Goal: Transaction & Acquisition: Download file/media

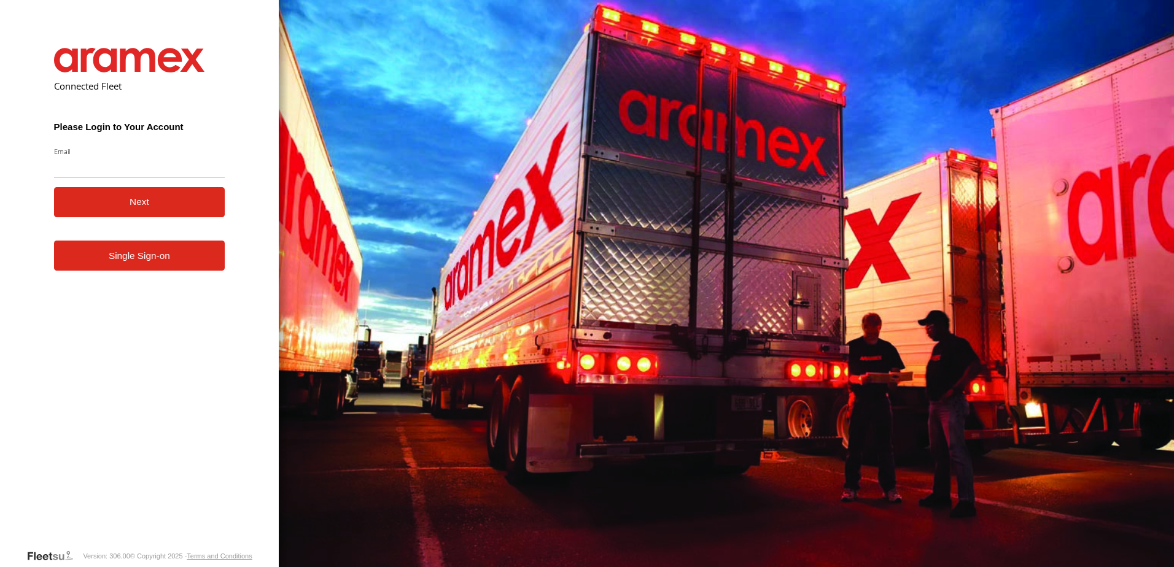
type input "**********"
click at [160, 212] on button "Next" at bounding box center [139, 202] width 171 height 30
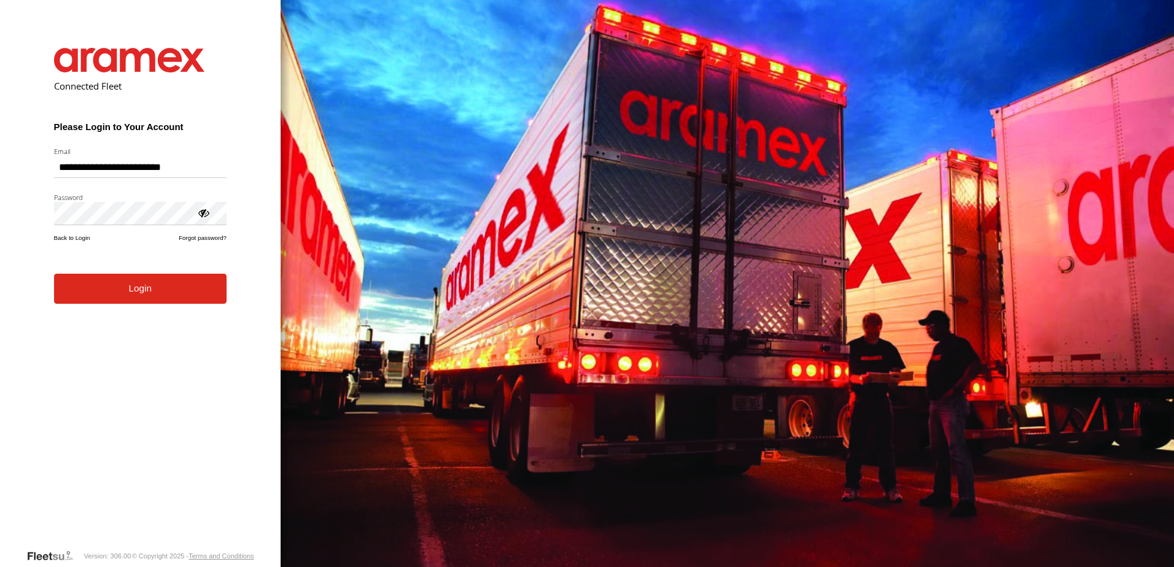
click at [138, 303] on button "Login" at bounding box center [140, 289] width 173 height 30
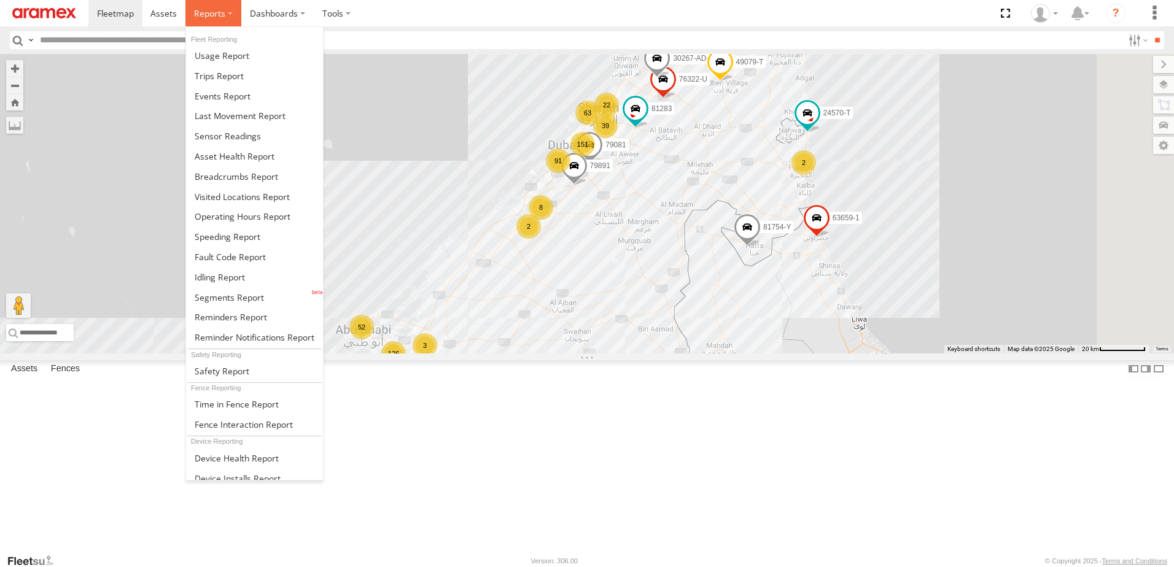
click at [225, 8] on label at bounding box center [213, 13] width 56 height 26
click at [222, 7] on span at bounding box center [209, 13] width 31 height 12
click at [218, 11] on span at bounding box center [209, 13] width 31 height 12
click at [227, 292] on span at bounding box center [229, 298] width 69 height 12
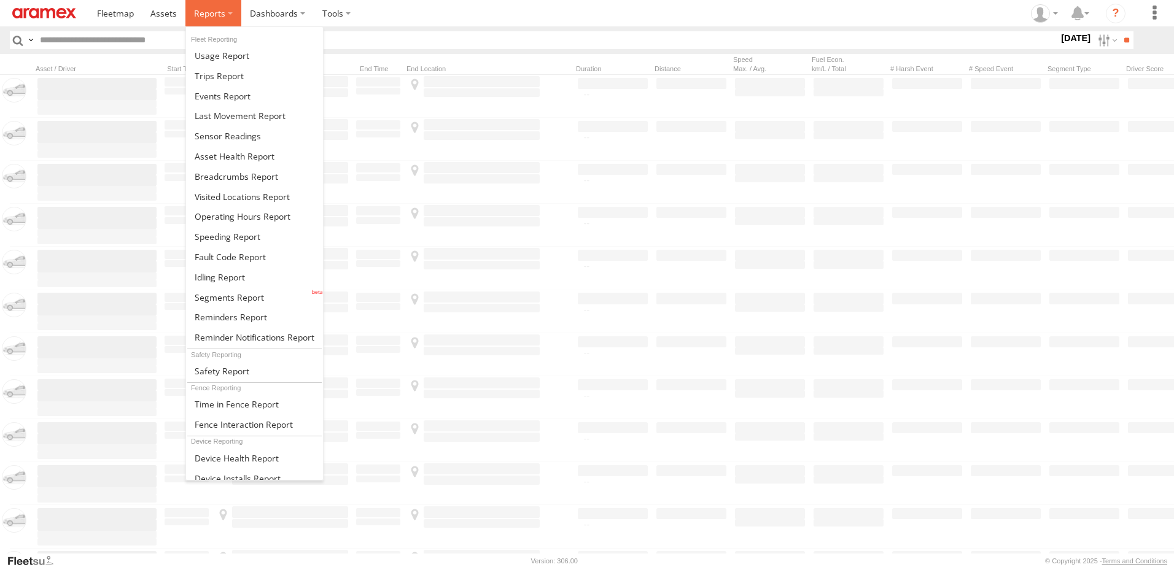
click at [231, 9] on label at bounding box center [213, 13] width 56 height 26
click at [215, 280] on span at bounding box center [220, 277] width 50 height 12
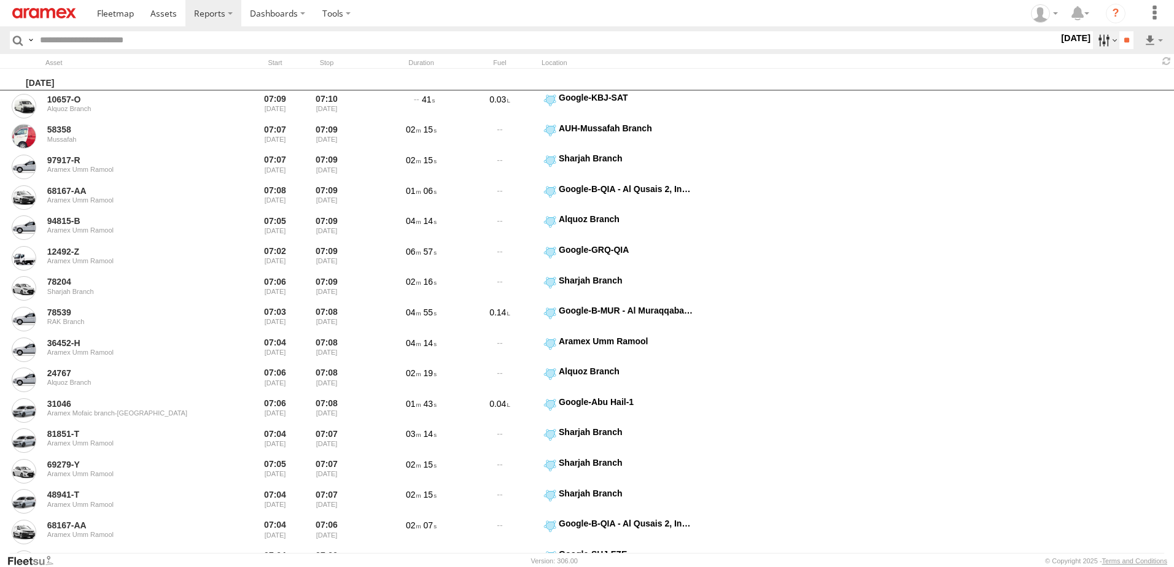
click at [1095, 39] on label at bounding box center [1106, 40] width 26 height 18
click at [0, 0] on span "> 10min" at bounding box center [0, 0] width 0 height 0
click at [0, 0] on label at bounding box center [0, 0] width 0 height 0
click at [0, 0] on span "AUH" at bounding box center [0, 0] width 0 height 0
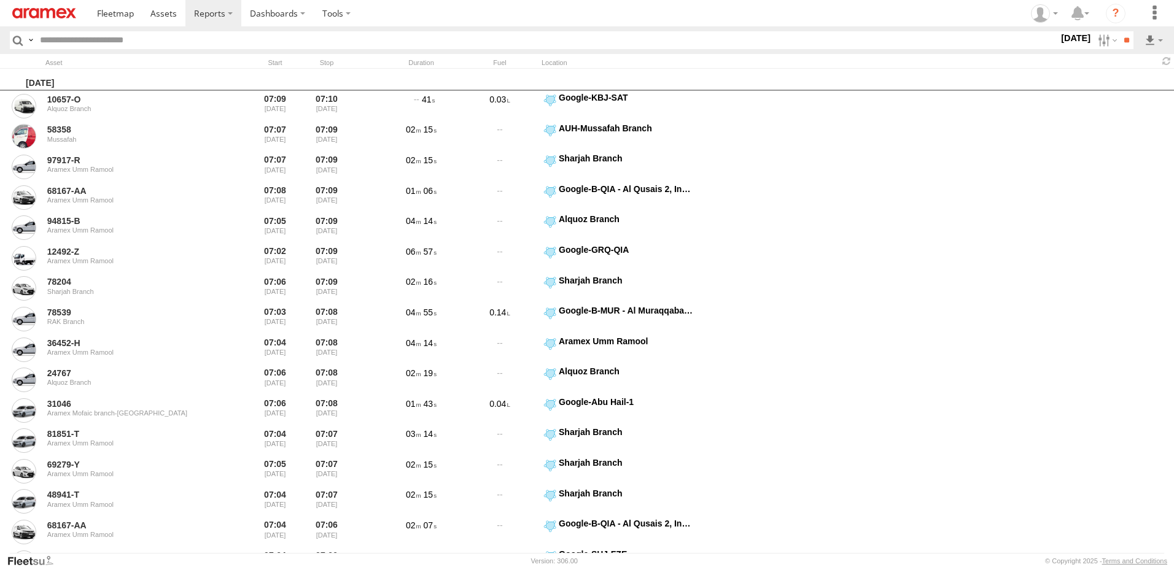
click at [0, 0] on span "Defleeted Vehicles AUH" at bounding box center [0, 0] width 0 height 0
click at [1122, 39] on input "**" at bounding box center [1126, 40] width 14 height 18
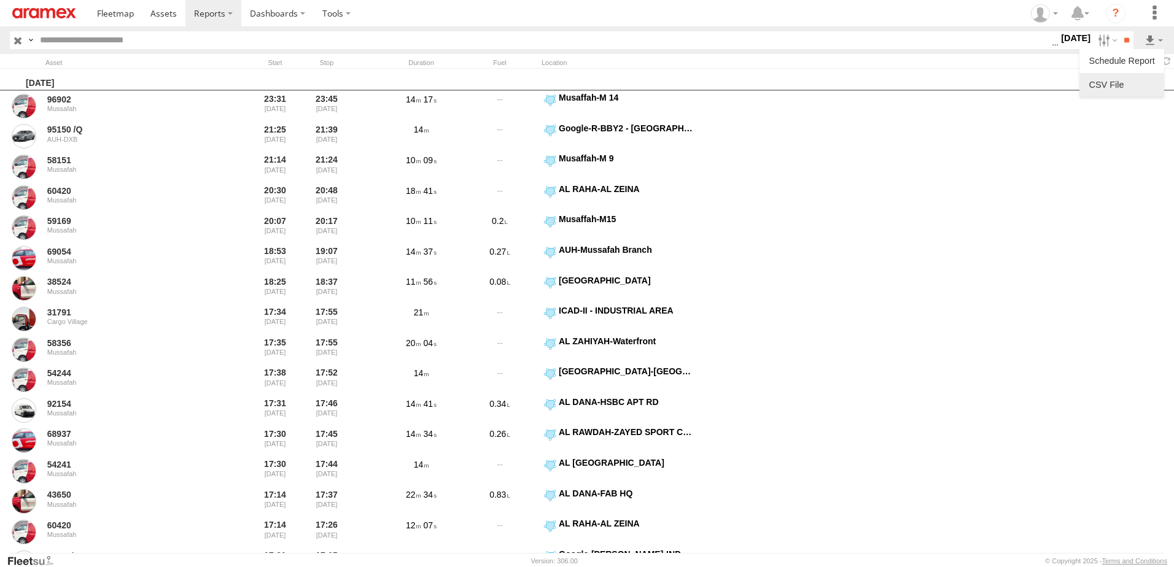
click at [1129, 73] on li at bounding box center [1121, 84] width 85 height 23
click at [1129, 78] on link at bounding box center [1121, 85] width 75 height 18
click at [152, 15] on span at bounding box center [163, 13] width 26 height 12
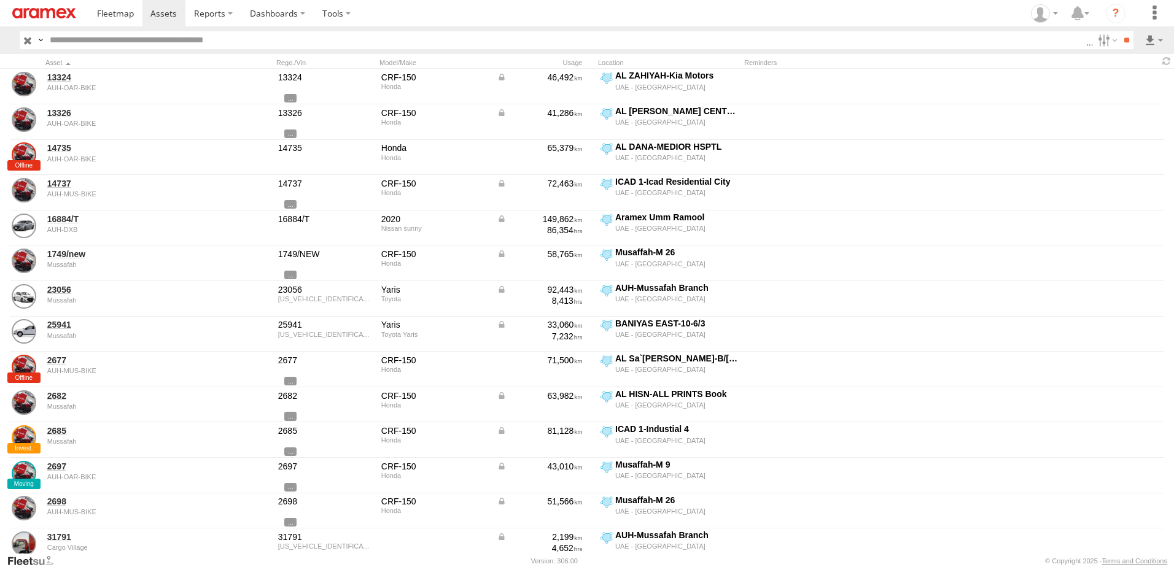
drag, startPoint x: 1115, startPoint y: 82, endPoint x: 1082, endPoint y: 103, distance: 39.2
click at [0, 0] on label at bounding box center [0, 0] width 0 height 0
click at [0, 0] on label "First Name" at bounding box center [0, 0] width 0 height 0
click at [0, 0] on label "Last Name" at bounding box center [0, 0] width 0 height 0
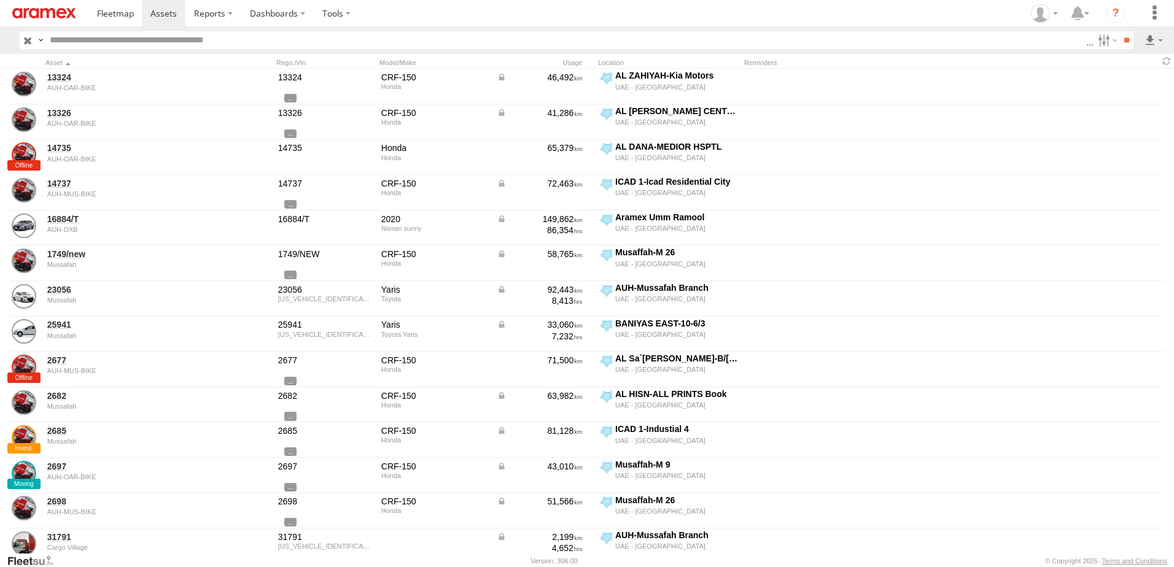
click at [0, 0] on button "Export" at bounding box center [0, 0] width 0 height 0
